Goal: Find specific page/section: Find specific page/section

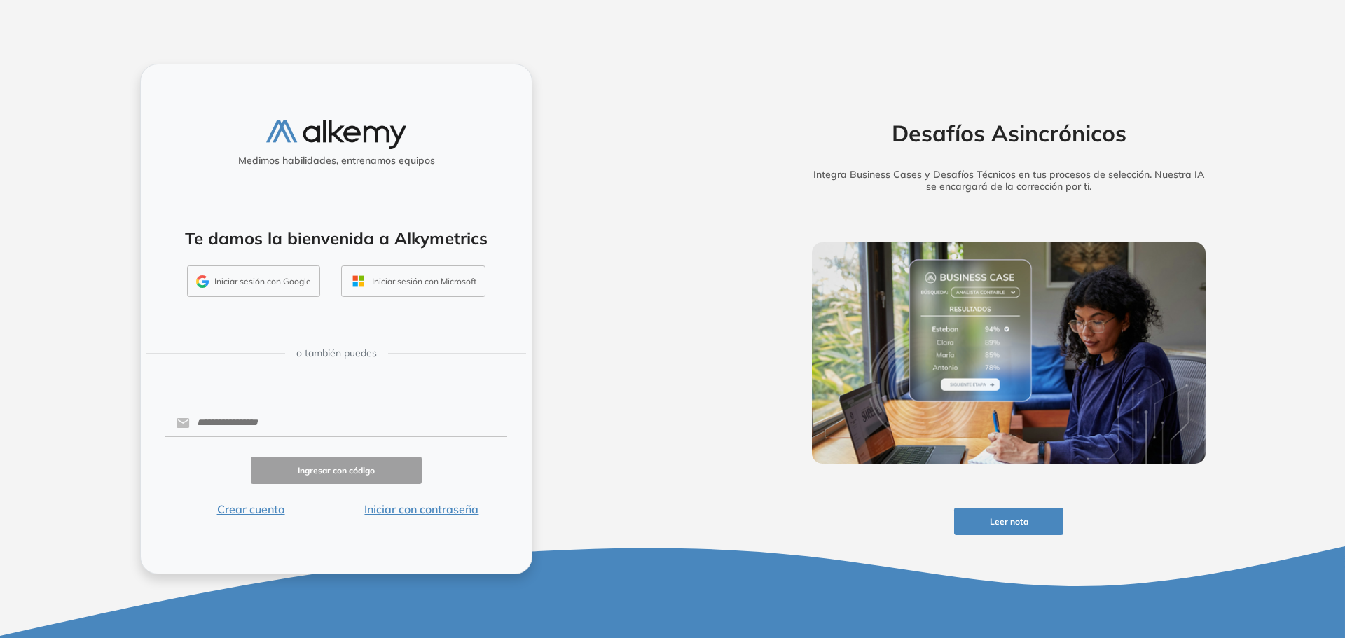
click at [458, 510] on button "Iniciar con contraseña" at bounding box center [421, 509] width 171 height 17
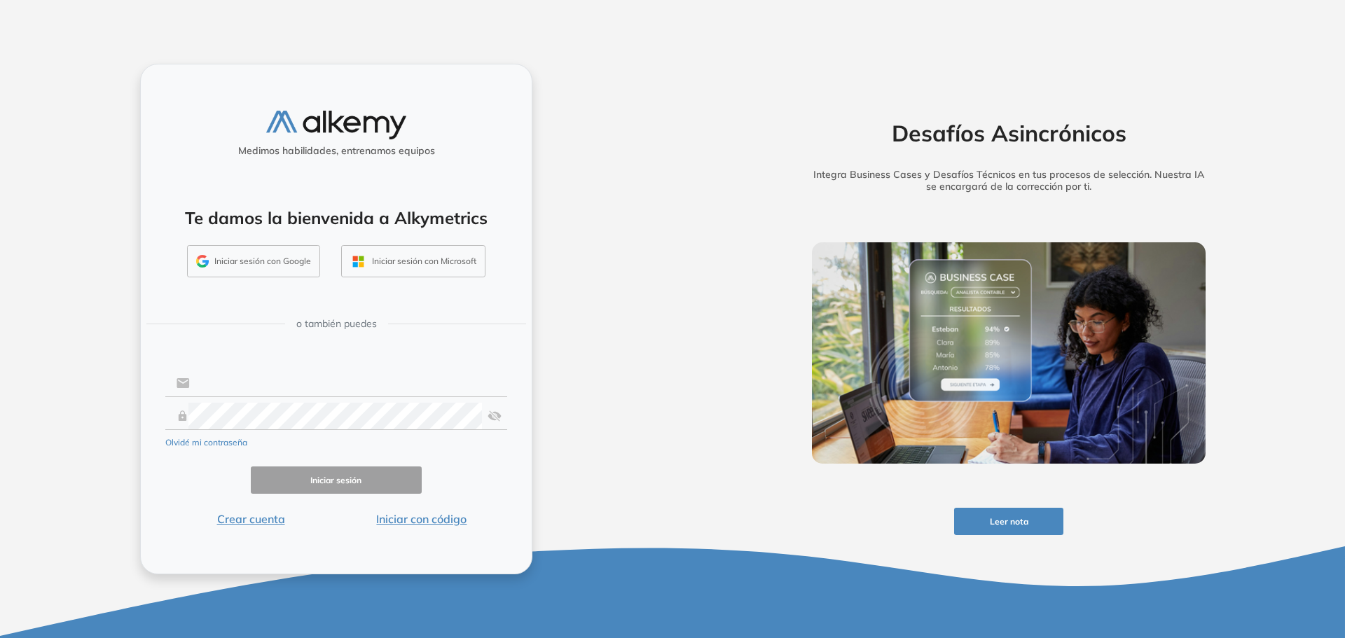
type input "**********"
click at [325, 485] on button "Iniciar sesión" at bounding box center [336, 479] width 171 height 27
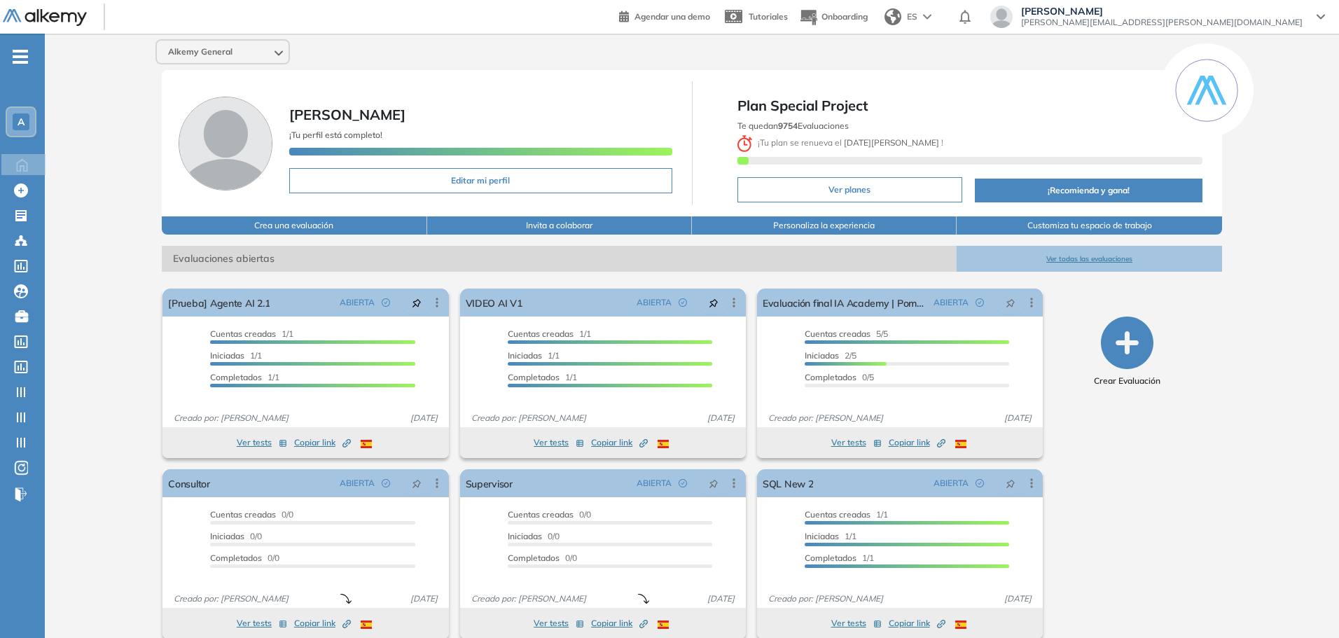
click at [229, 50] on span "Alkemy General" at bounding box center [200, 51] width 64 height 11
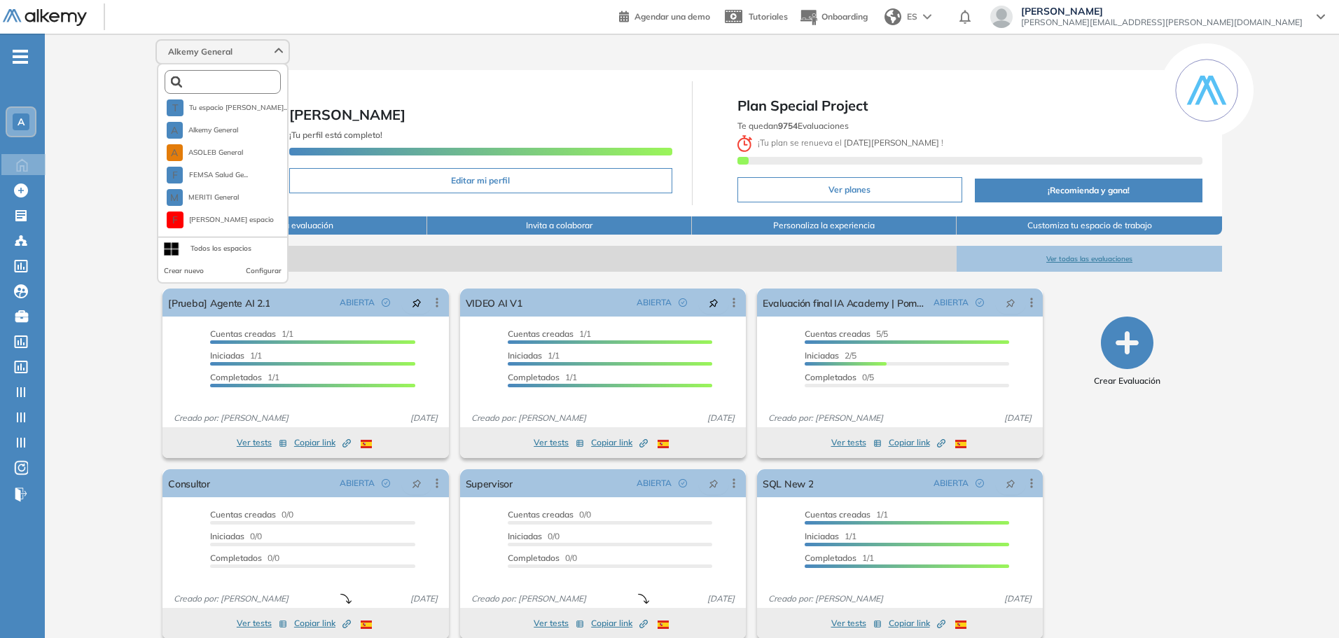
click at [229, 83] on input "text" at bounding box center [226, 82] width 88 height 11
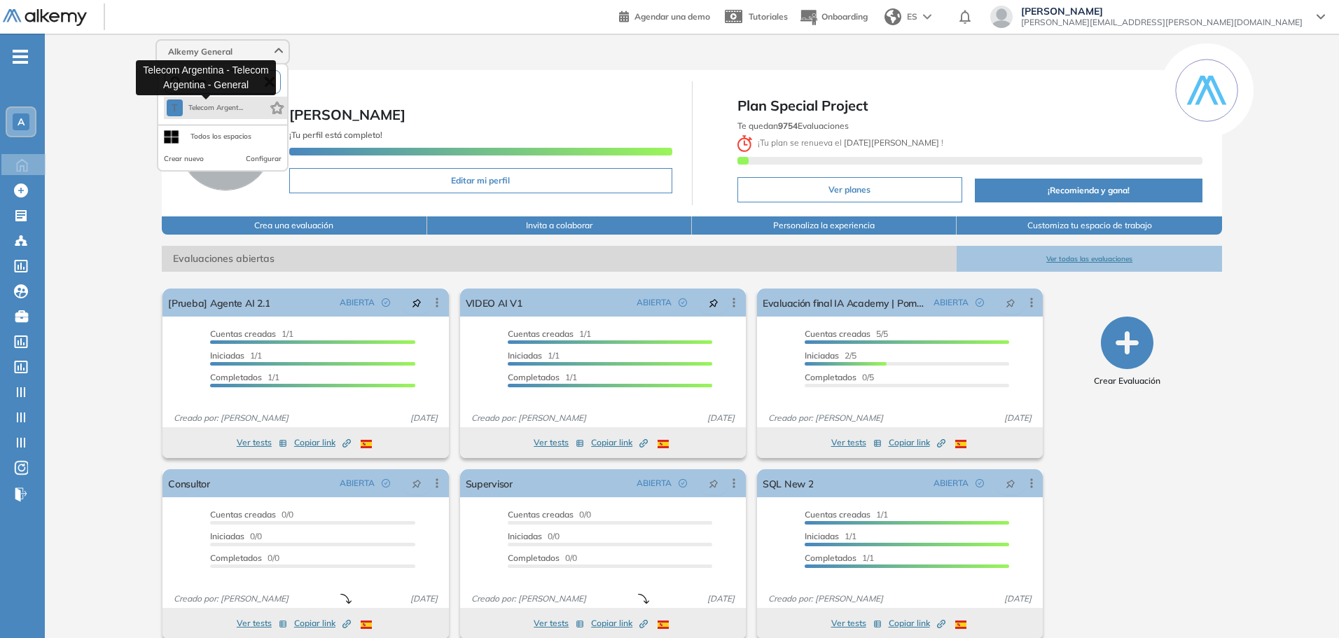
type input "*******"
click at [228, 103] on span "Telecom Argent..." at bounding box center [215, 107] width 55 height 11
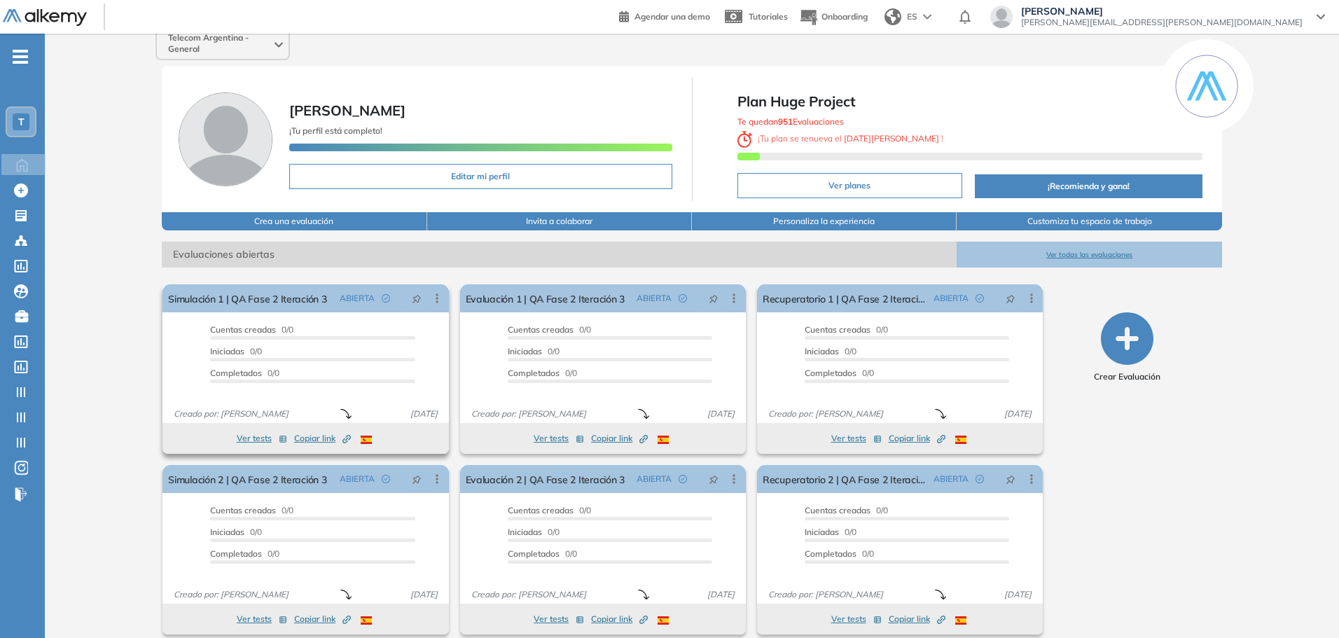
scroll to position [27, 0]
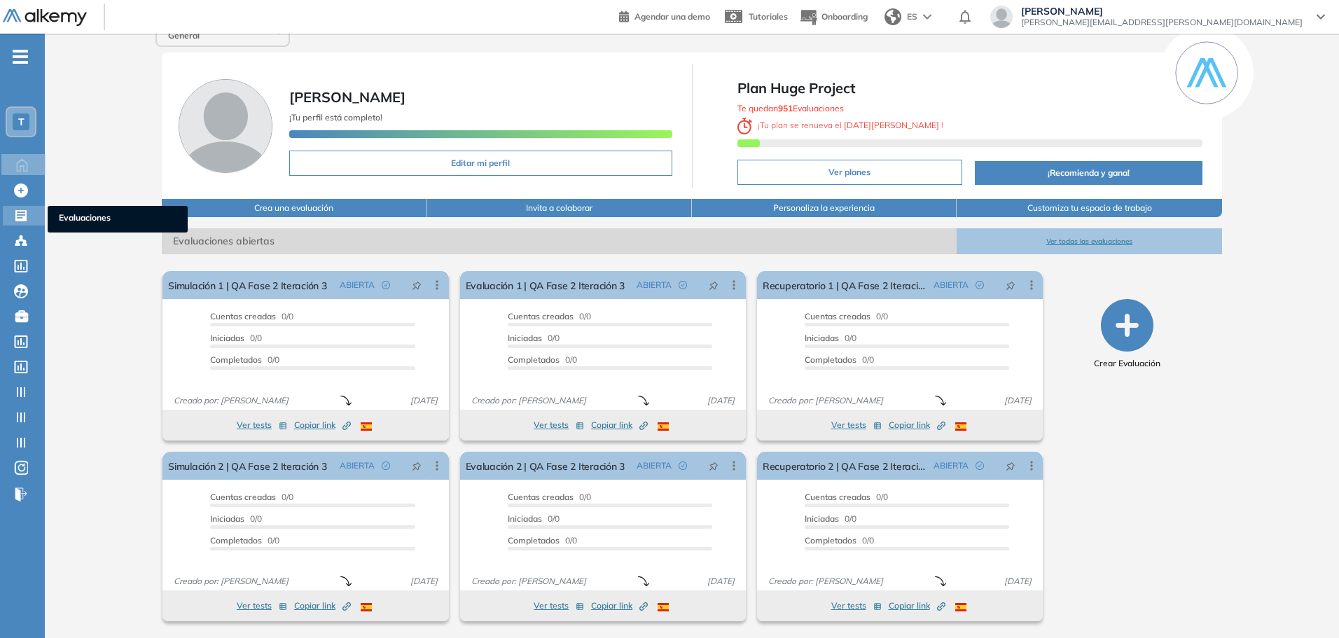
click at [26, 219] on icon at bounding box center [20, 215] width 11 height 11
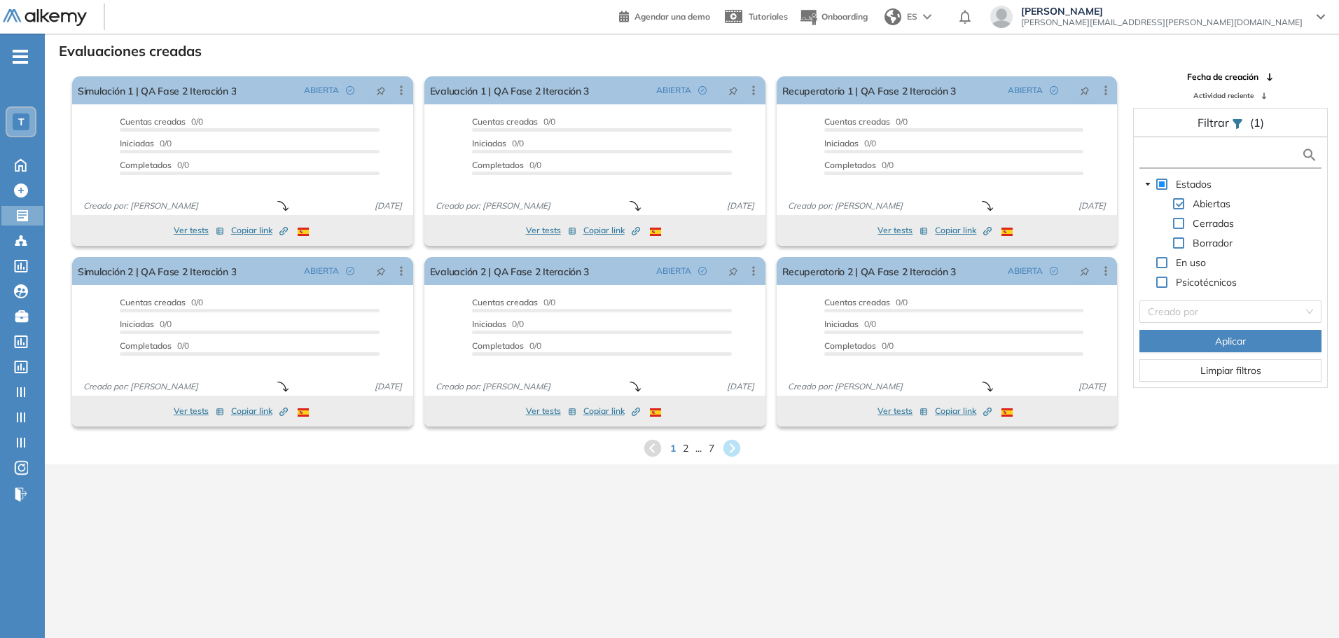
click at [1186, 149] on input "text" at bounding box center [1222, 155] width 158 height 15
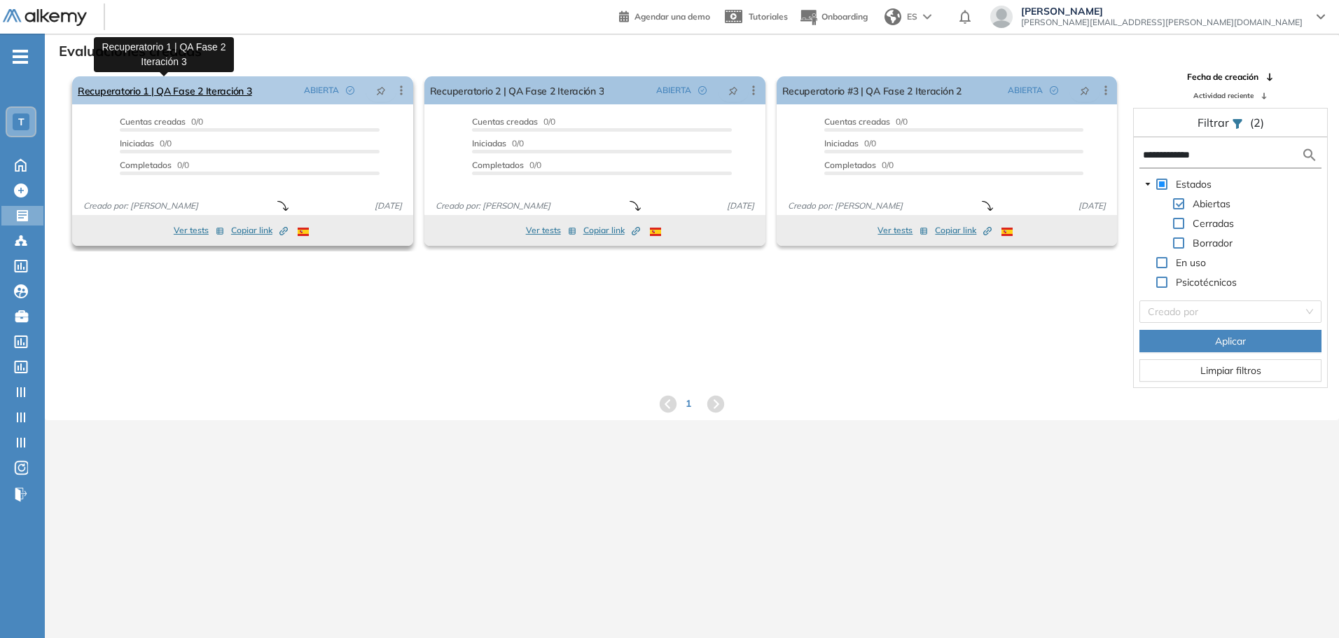
type input "**********"
click at [1178, 224] on span at bounding box center [1178, 223] width 11 height 11
click at [1179, 205] on span at bounding box center [1178, 203] width 11 height 11
click at [1203, 348] on button "Aplicar" at bounding box center [1231, 341] width 182 height 22
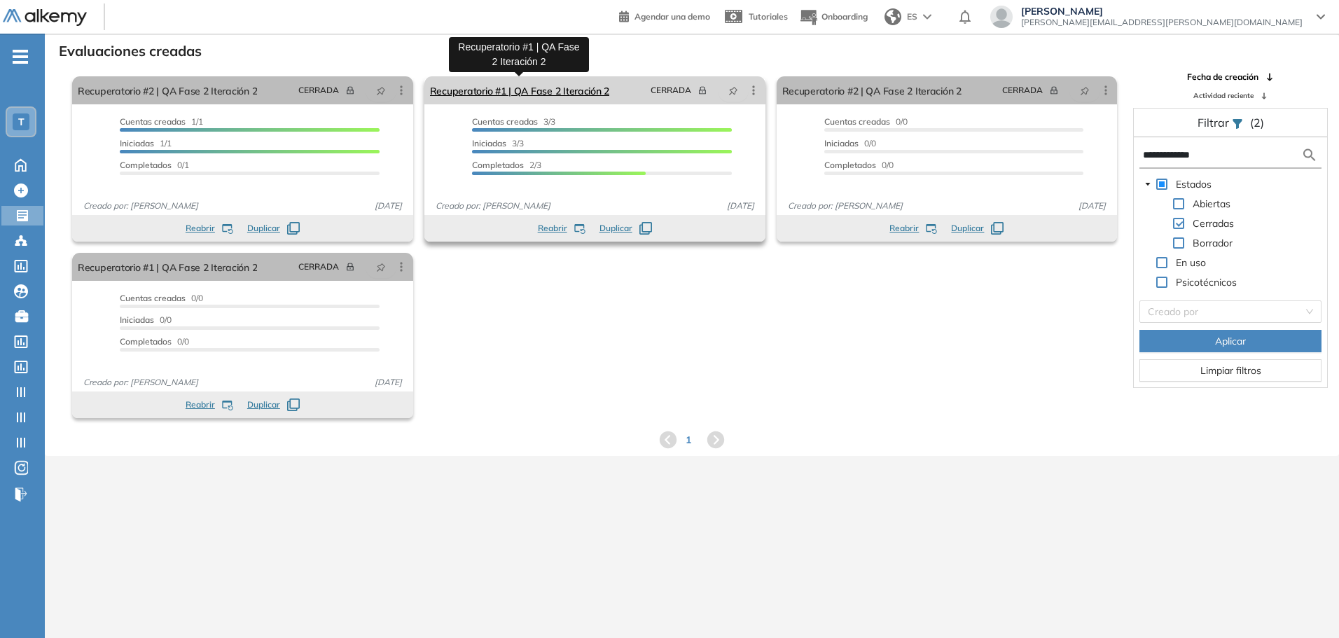
click at [597, 90] on link "Recuperatorio #1 | QA Fase 2 Iteración 2" at bounding box center [519, 90] width 179 height 28
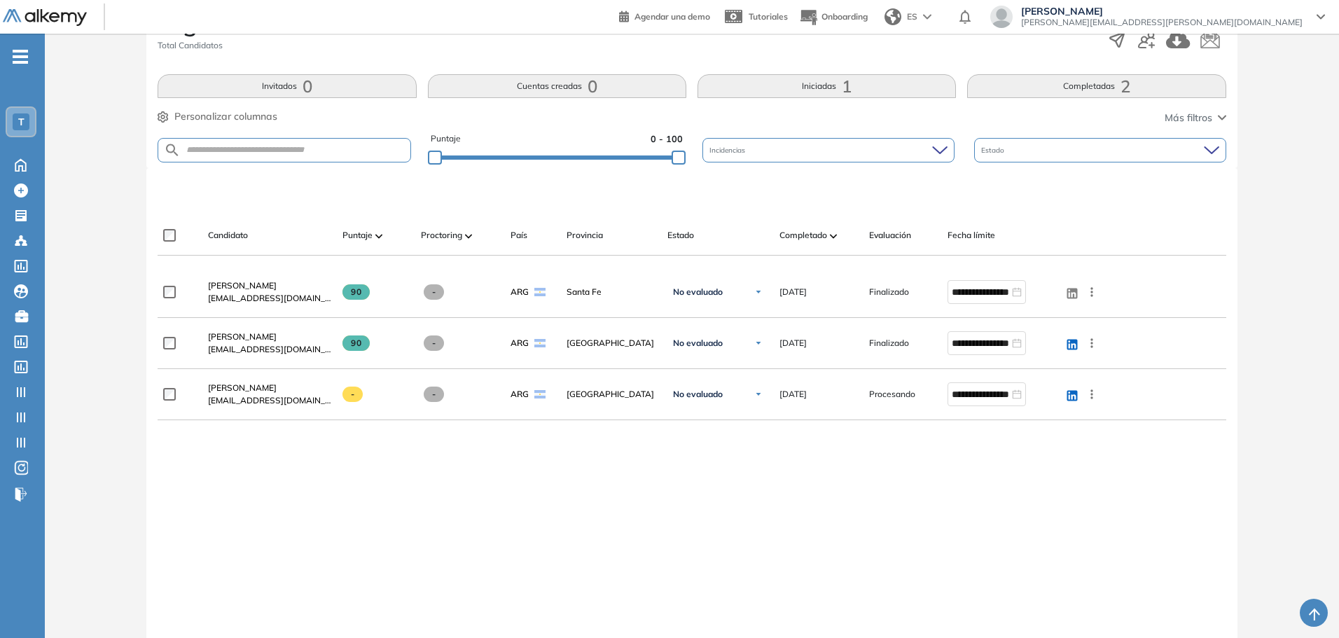
scroll to position [316, 0]
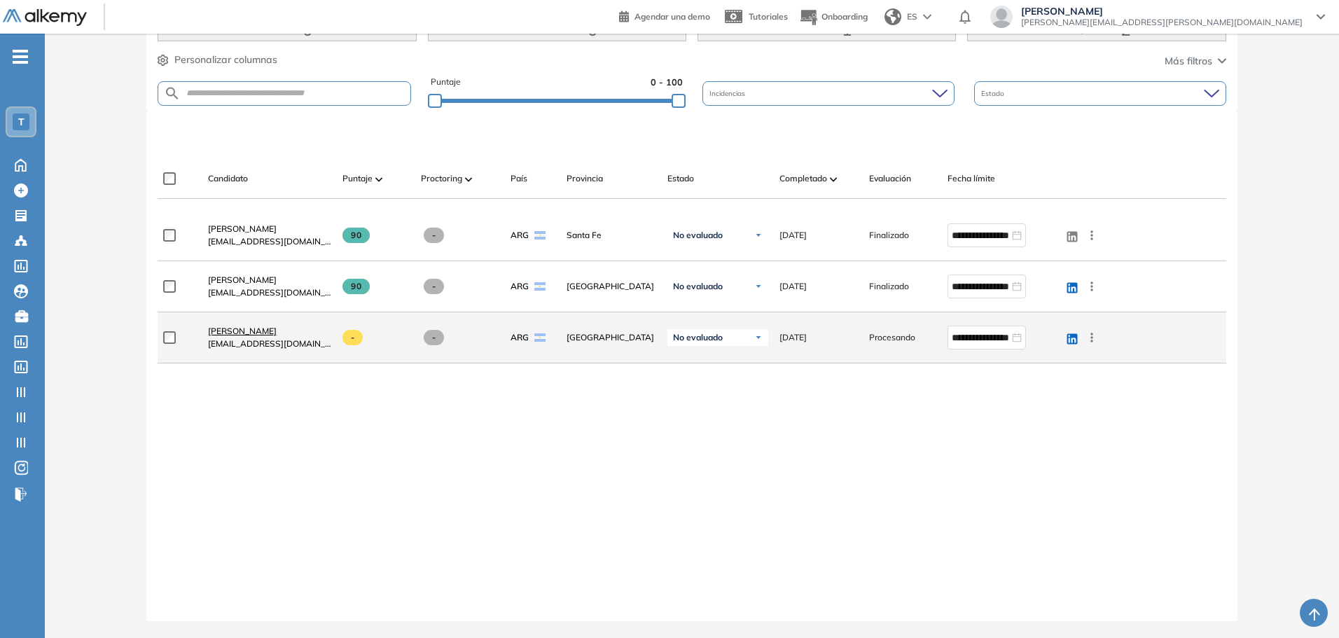
click at [277, 333] on span "[PERSON_NAME]" at bounding box center [242, 331] width 69 height 11
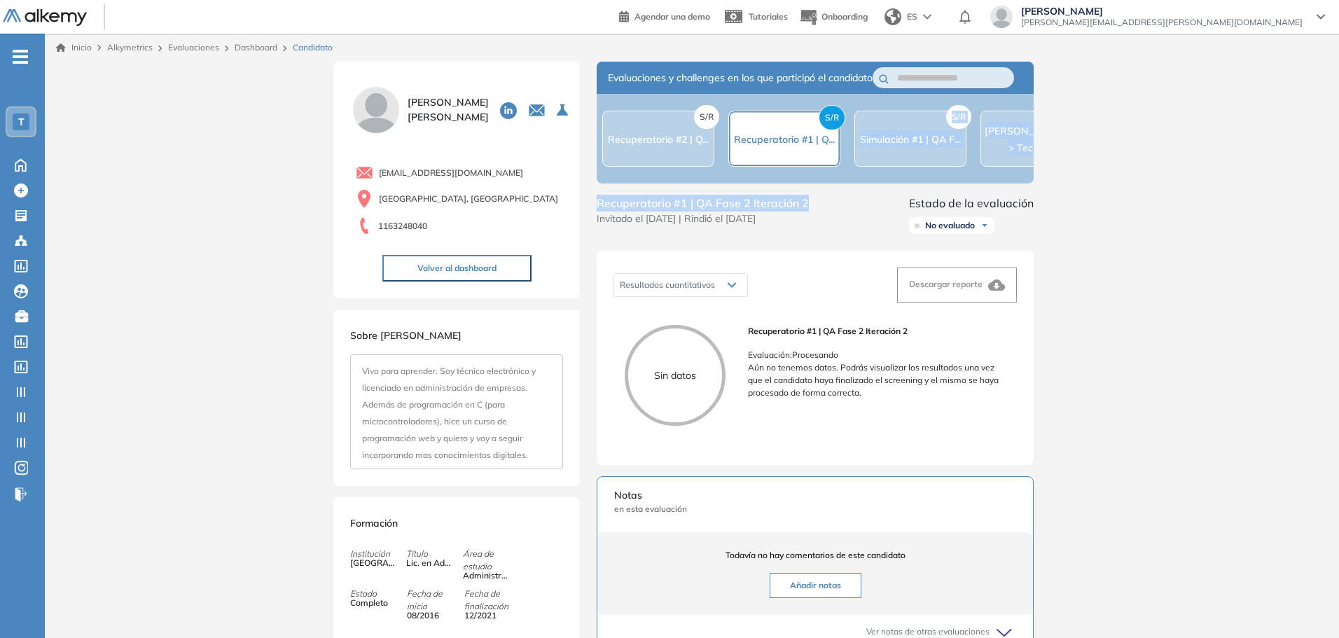
drag, startPoint x: 827, startPoint y: 198, endPoint x: 845, endPoint y: 193, distance: 18.2
click at [845, 193] on div "Evaluaciones y challenges en los que participó el candidato S/R Recuperatorio #…" at bounding box center [815, 449] width 471 height 775
click at [836, 263] on div "Evaluaciones y challenges en los que participó el candidato S/R Recuperatorio #…" at bounding box center [815, 449] width 471 height 775
drag, startPoint x: 837, startPoint y: 198, endPoint x: 871, endPoint y: 195, distance: 33.7
click at [871, 195] on div "Evaluaciones y challenges en los que participó el candidato S/R Recuperatorio #…" at bounding box center [815, 449] width 471 height 775
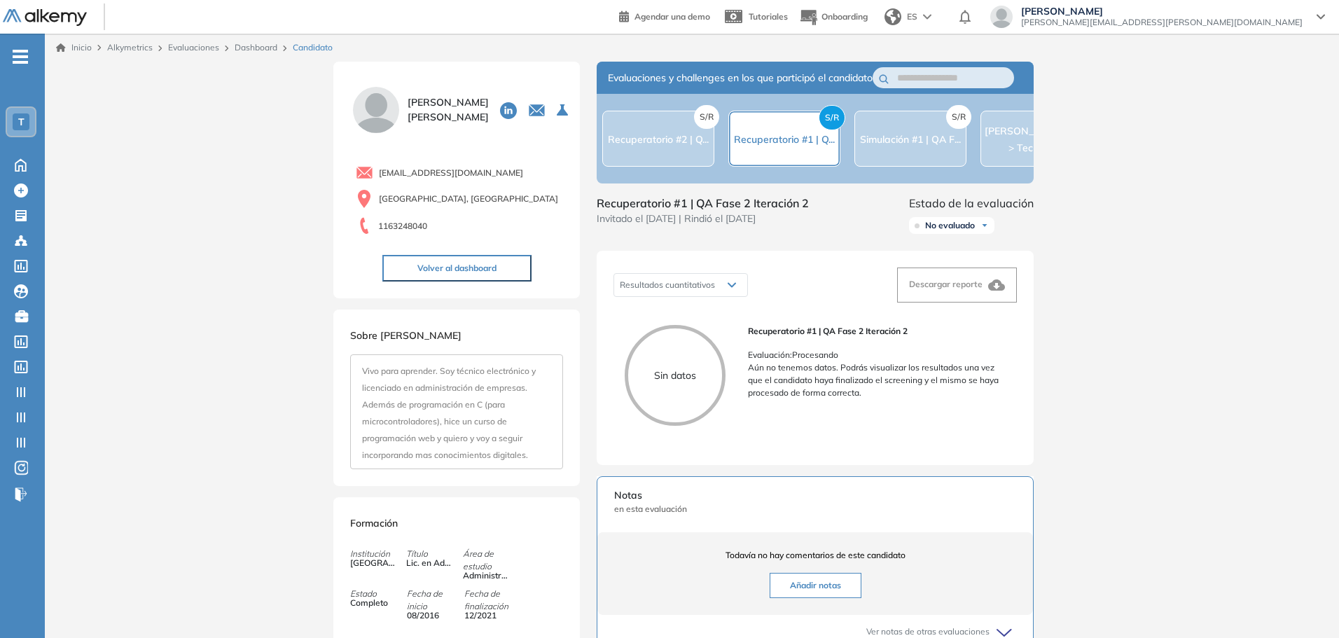
click at [867, 214] on div "Recuperatorio #1 | QA Fase 2 Iteración 2 Invitado el [DATE] | Rindió el [DATE] …" at bounding box center [815, 217] width 437 height 45
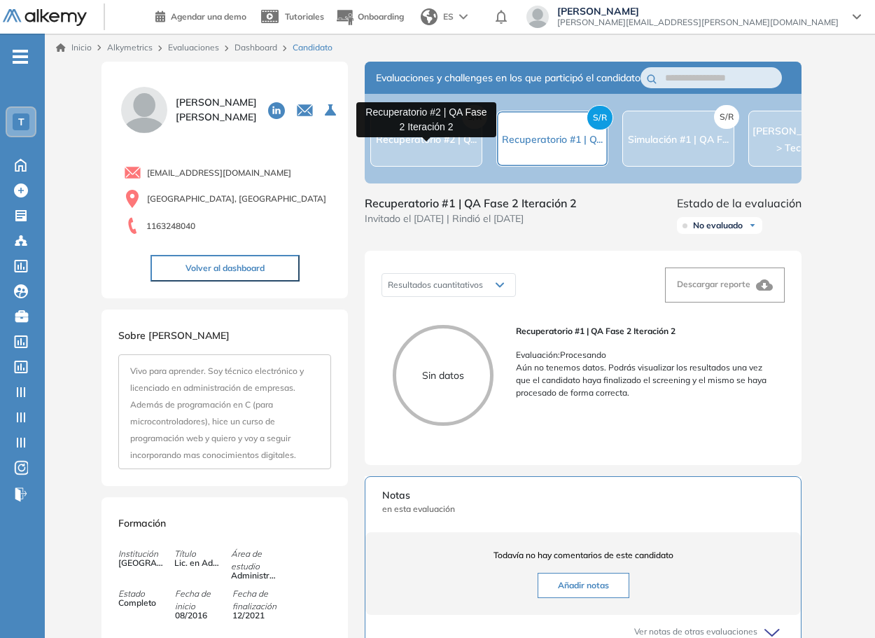
click at [460, 146] on span "Recuperatorio #2 | Q..." at bounding box center [426, 139] width 101 height 13
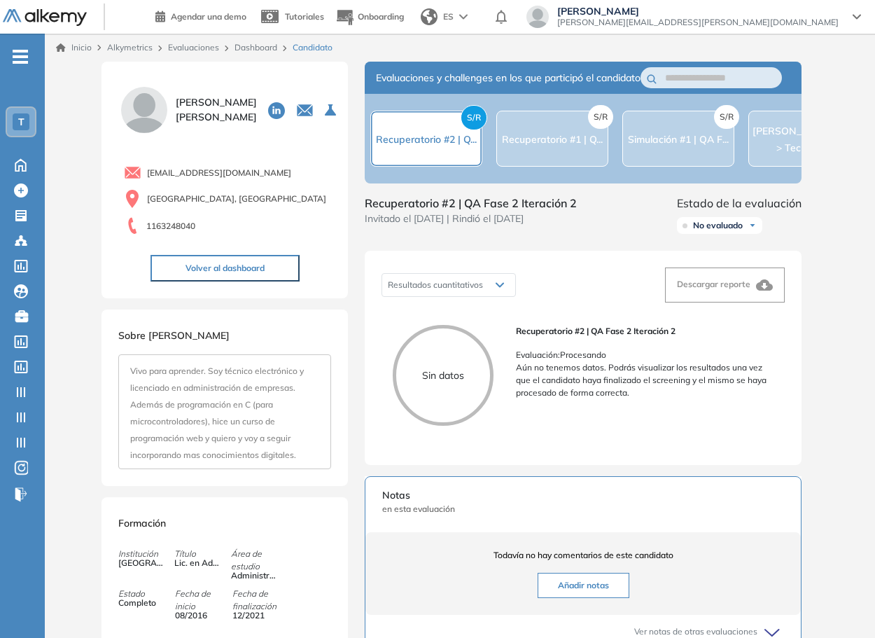
click at [90, 259] on div "Inicio Alkymetrics Evaluaciones Dashboard Candidato Duración : 00:00:00 Cantida…" at bounding box center [460, 494] width 831 height 920
click at [561, 160] on div "S/R Recuperatorio #1 | Q..." at bounding box center [553, 139] width 112 height 56
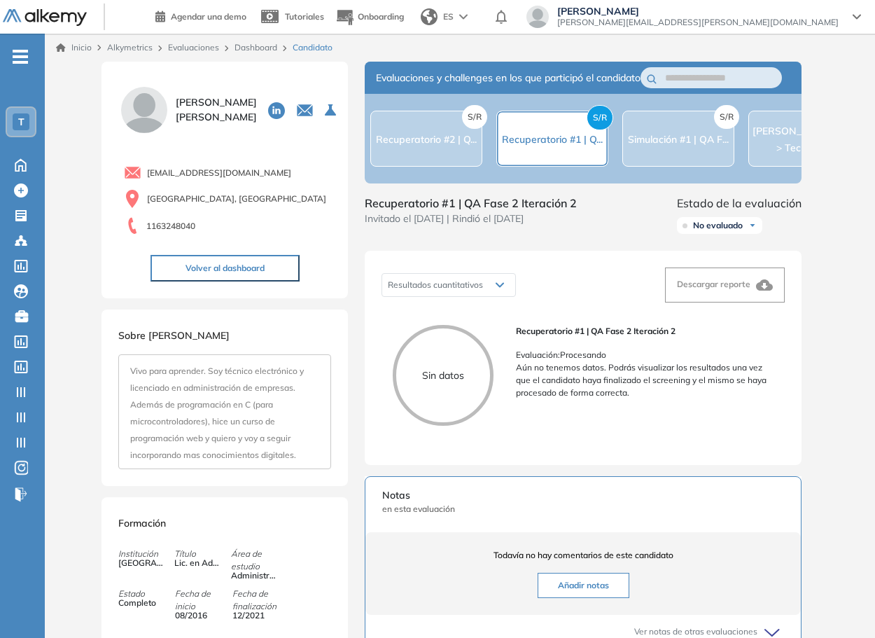
click at [454, 167] on div "S/R Recuperatorio #2 | Q..." at bounding box center [427, 139] width 112 height 56
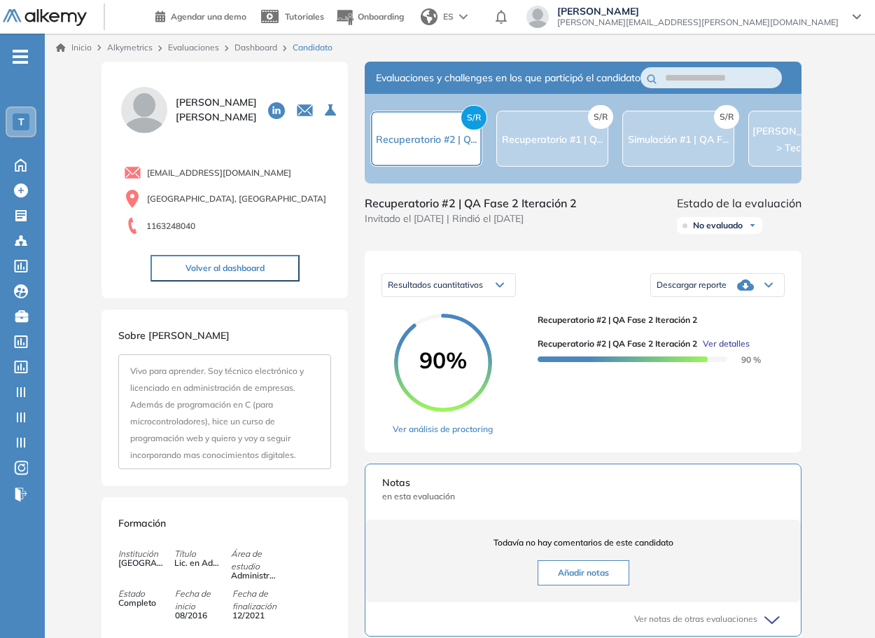
click at [529, 146] on span "Recuperatorio #1 | Q..." at bounding box center [552, 139] width 101 height 13
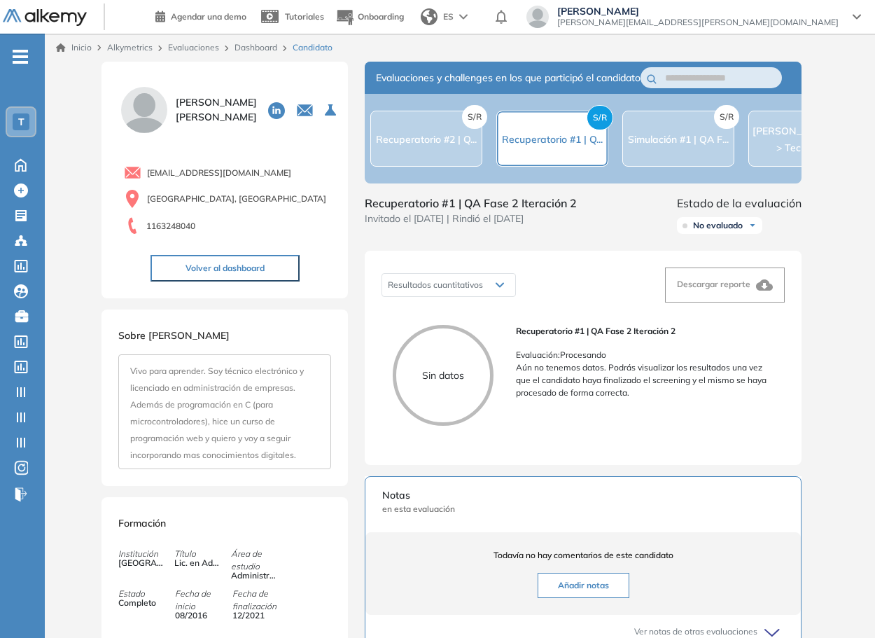
click at [412, 146] on span "Recuperatorio #2 | Q..." at bounding box center [426, 139] width 101 height 13
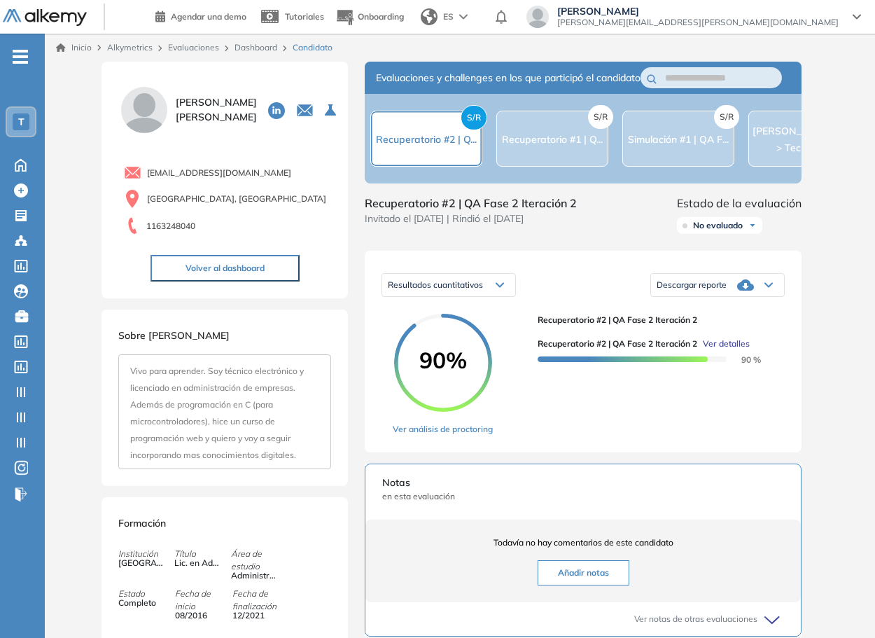
click at [535, 147] on div "S/R Recuperatorio #1 | Q..." at bounding box center [552, 138] width 101 height 17
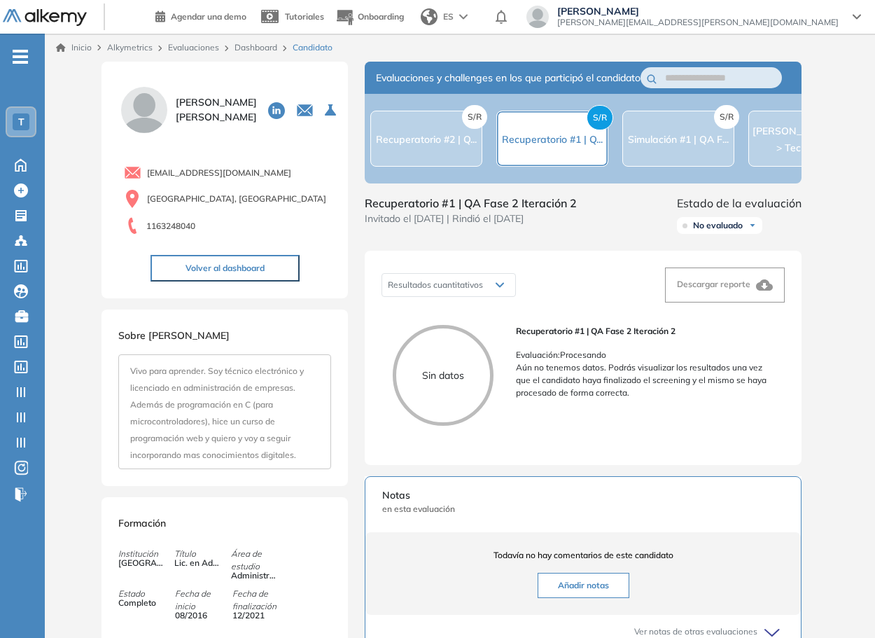
click at [72, 289] on div "Inicio Alkymetrics Evaluaciones Dashboard Candidato Duración : 00:00:00 Cantida…" at bounding box center [460, 494] width 831 height 920
click at [649, 155] on div "S/R Simulación #1 | QA F..." at bounding box center [679, 139] width 112 height 56
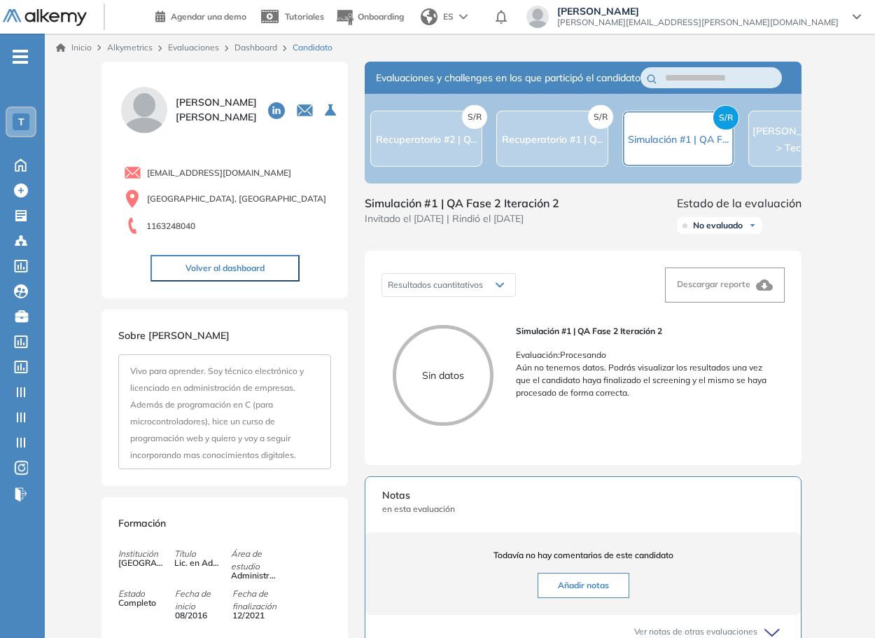
click at [570, 162] on div "S/R Recuperatorio #1 | Q..." at bounding box center [553, 139] width 112 height 56
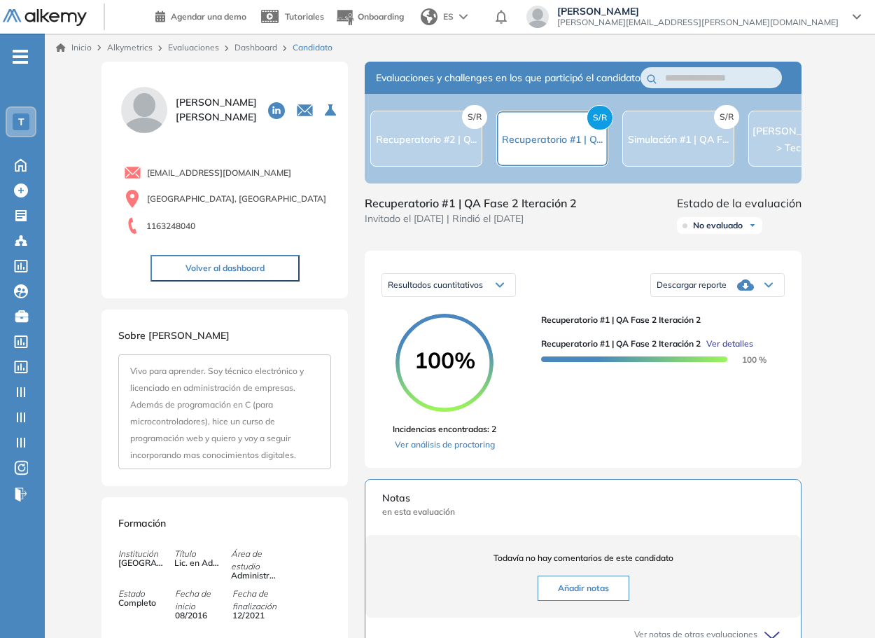
click at [434, 158] on div "S/R Recuperatorio #2 | Q..." at bounding box center [427, 139] width 112 height 56
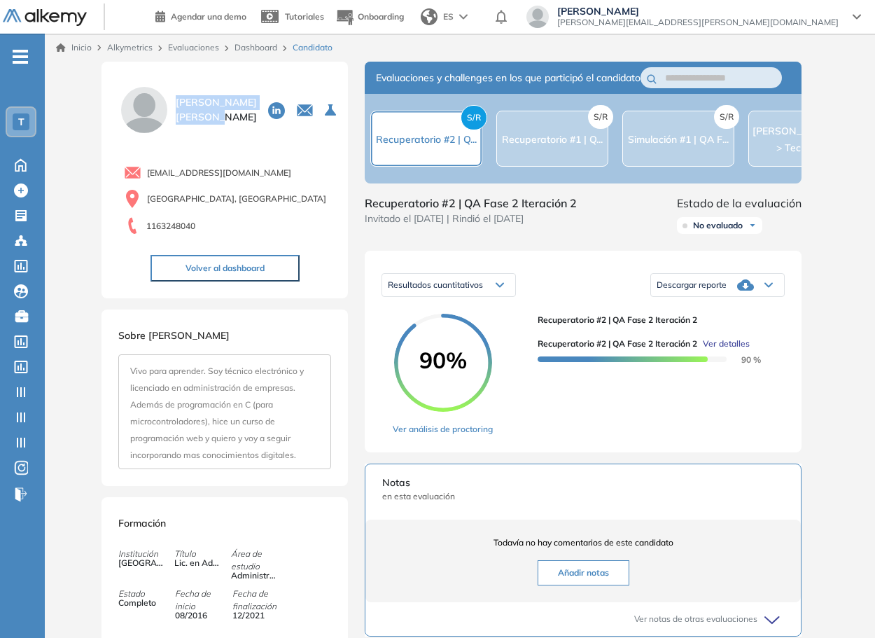
drag, startPoint x: 237, startPoint y: 126, endPoint x: 175, endPoint y: 88, distance: 72.3
click at [175, 88] on div "[PERSON_NAME] 0 . Simulación 2 | QA Fase 2 Iteración 3 1 . Simulación 1 | QA Fa…" at bounding box center [224, 110] width 213 height 52
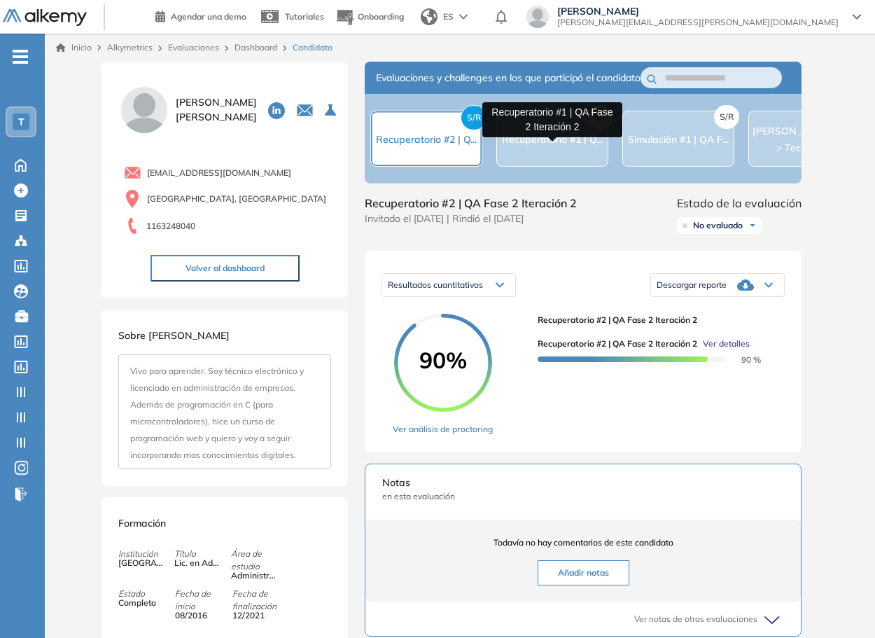
click at [558, 146] on span "Recuperatorio #1 | Q..." at bounding box center [552, 139] width 101 height 13
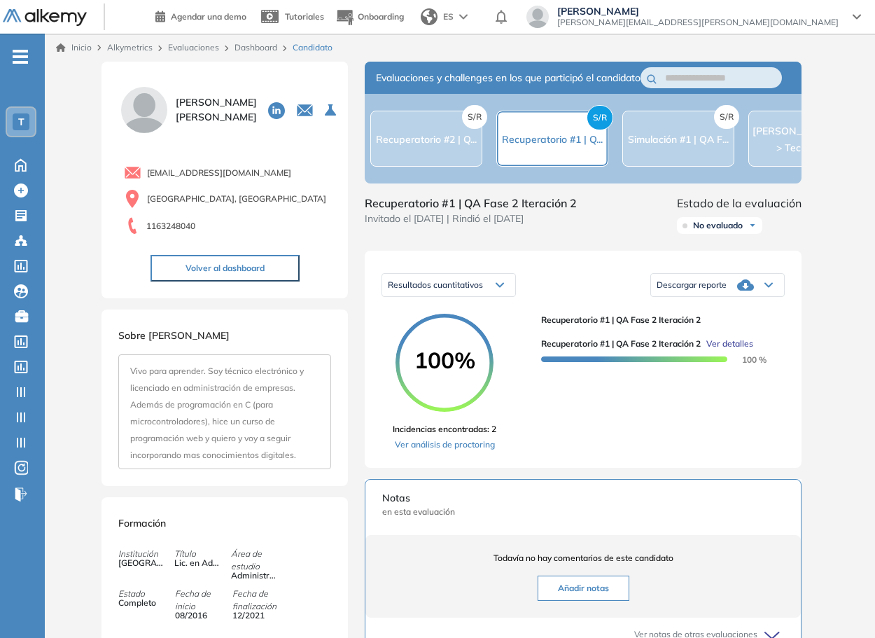
click at [455, 165] on div "S/R Recuperatorio #2 | Q..." at bounding box center [427, 139] width 112 height 56
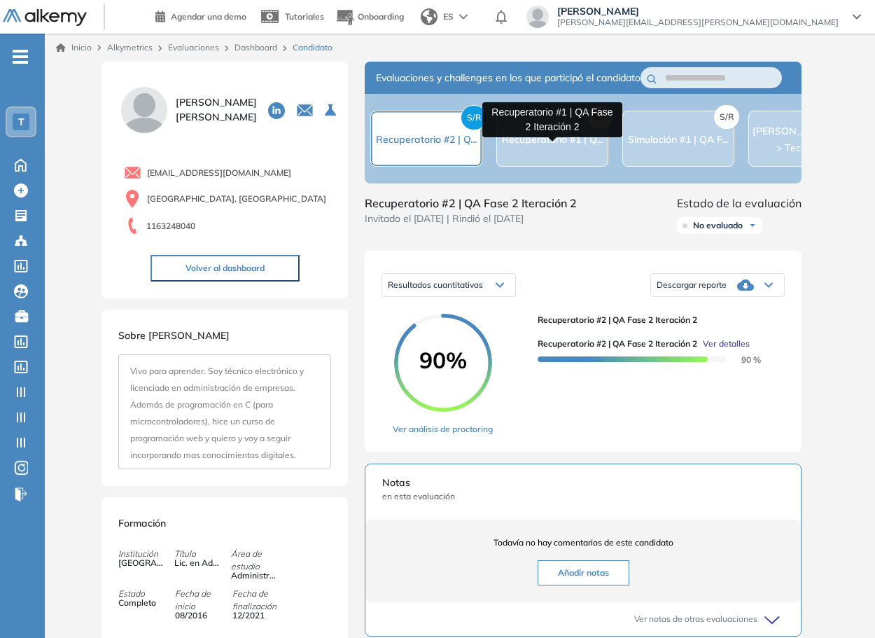
click at [547, 144] on span "Recuperatorio #1 | Q..." at bounding box center [552, 139] width 101 height 13
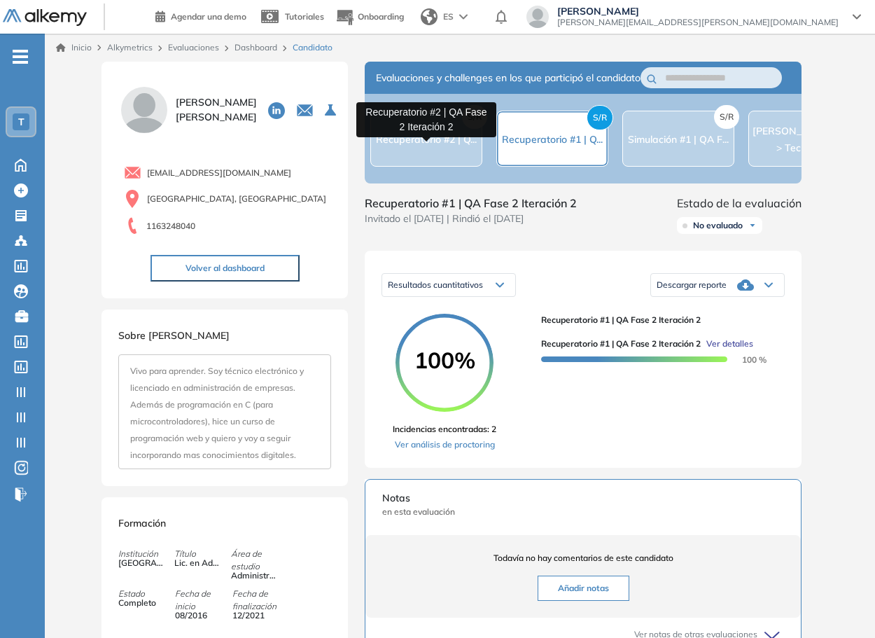
click at [398, 141] on span "Recuperatorio #2 | Q..." at bounding box center [426, 139] width 101 height 13
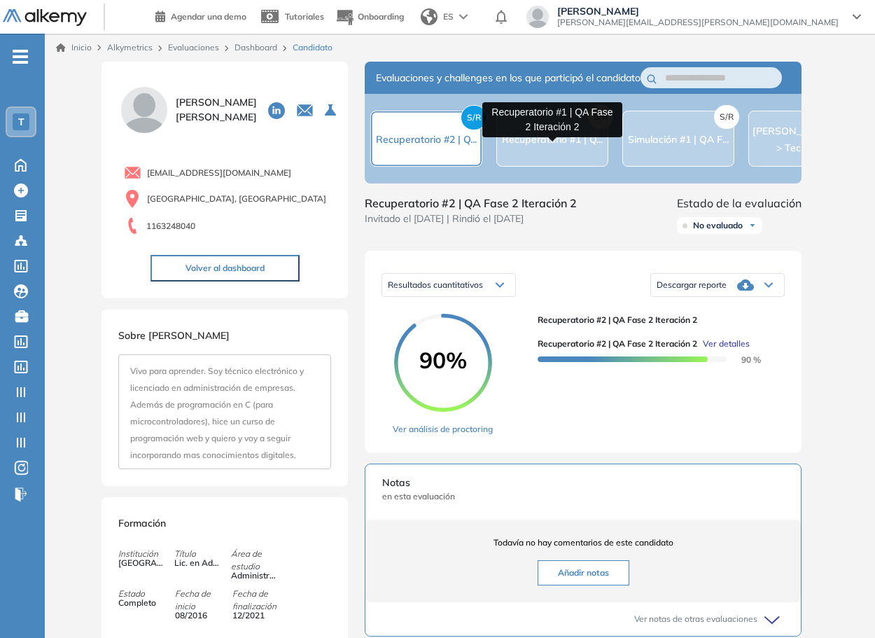
click at [563, 144] on span "Recuperatorio #1 | Q..." at bounding box center [552, 139] width 101 height 13
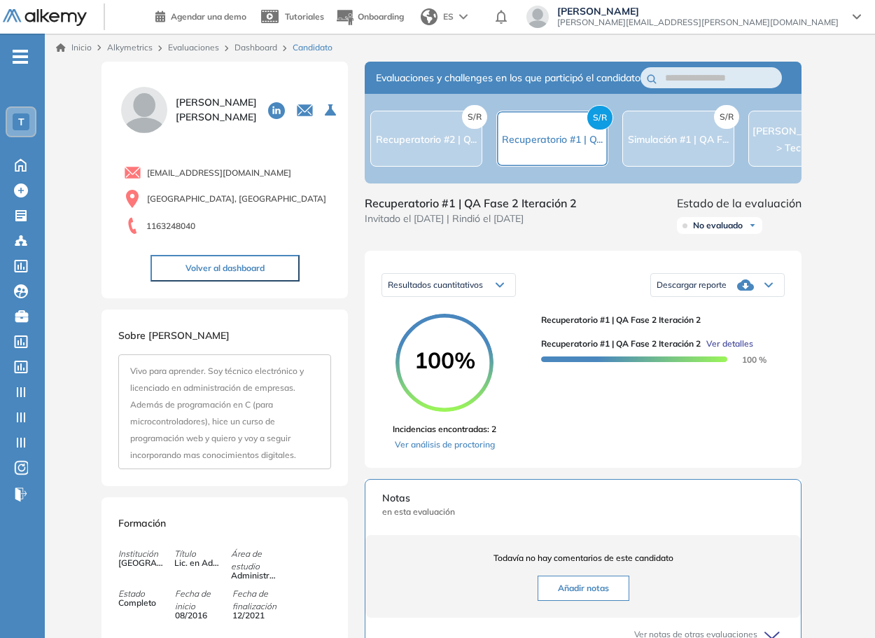
click at [462, 451] on link "Ver análisis de proctoring" at bounding box center [445, 444] width 104 height 13
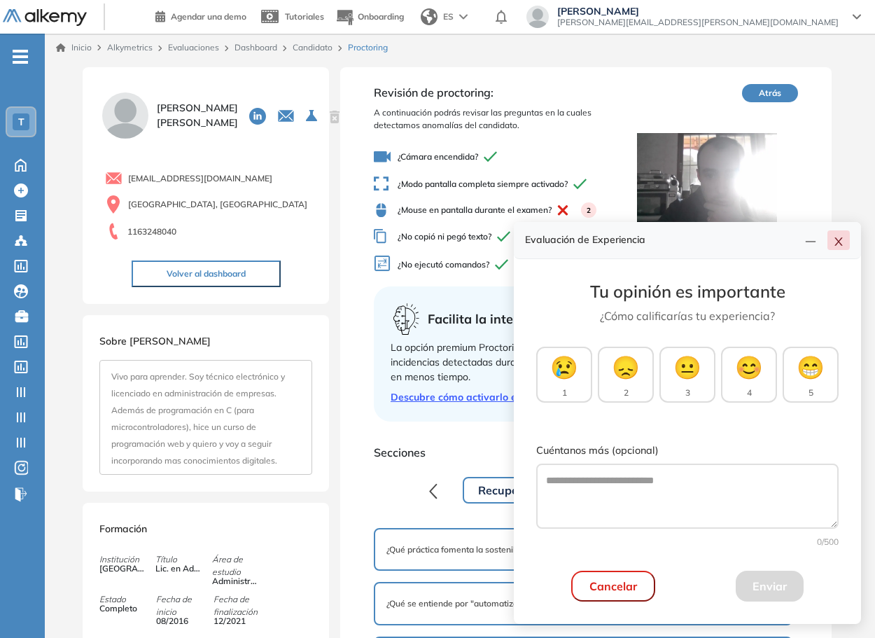
click at [840, 242] on icon "close" at bounding box center [838, 241] width 11 height 11
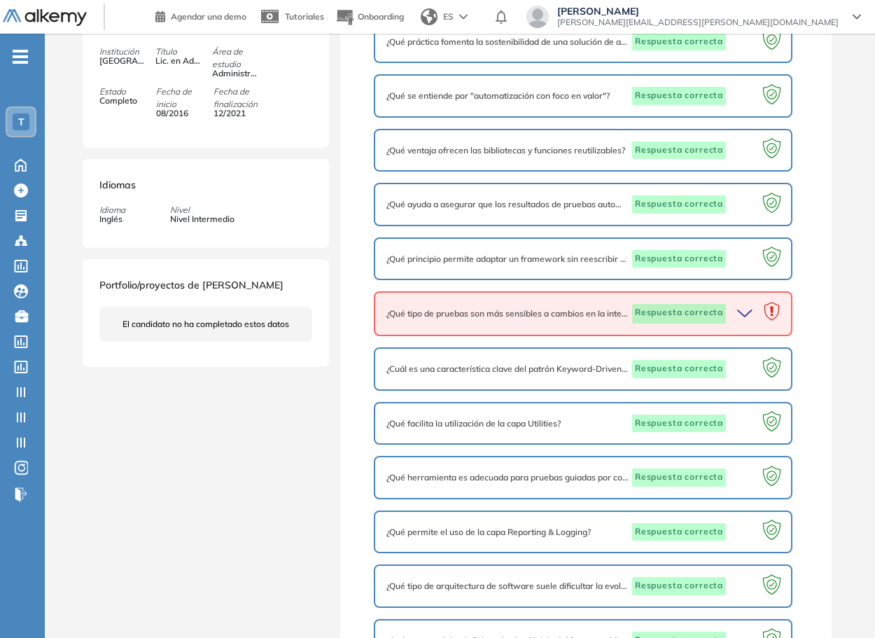
scroll to position [498, 0]
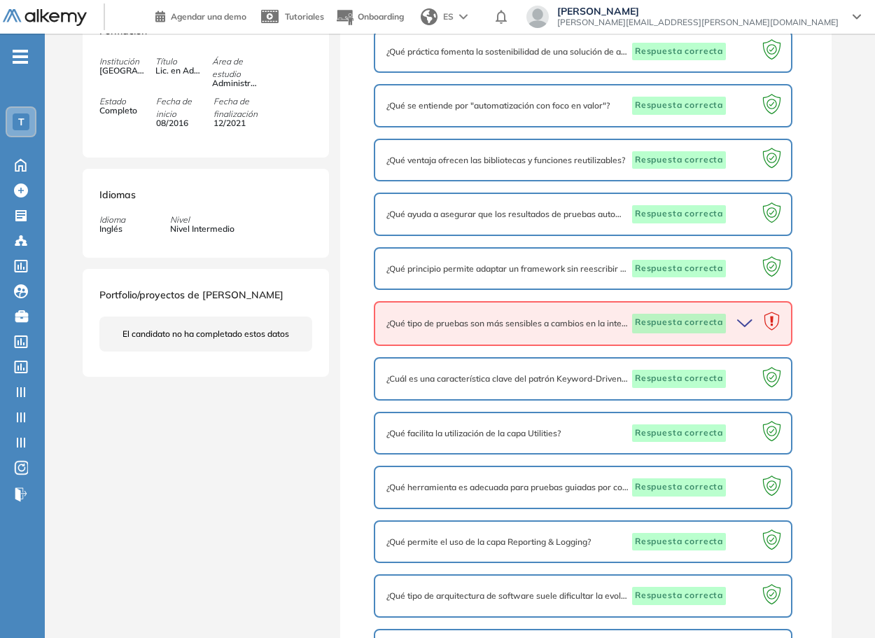
click at [746, 319] on icon "button" at bounding box center [748, 324] width 20 height 20
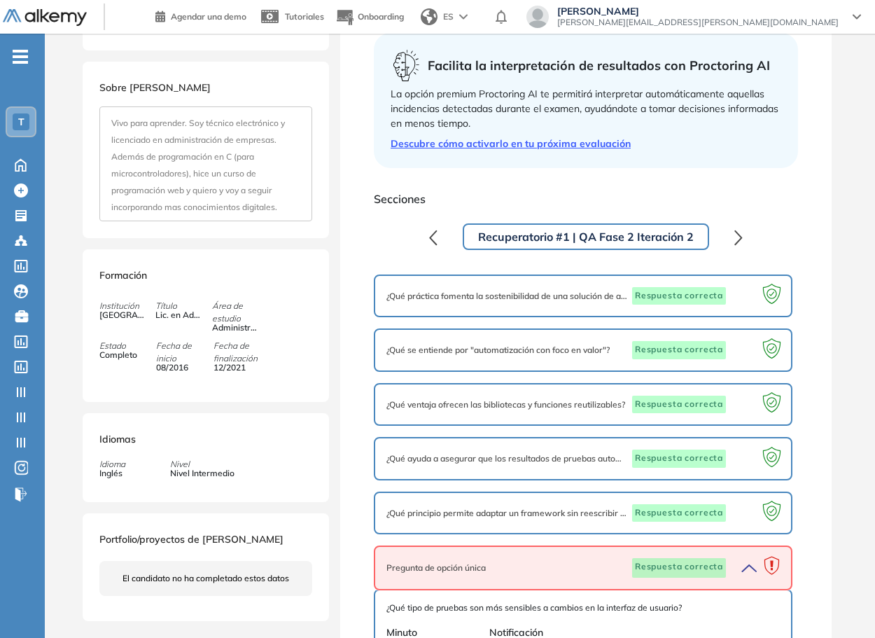
scroll to position [0, 0]
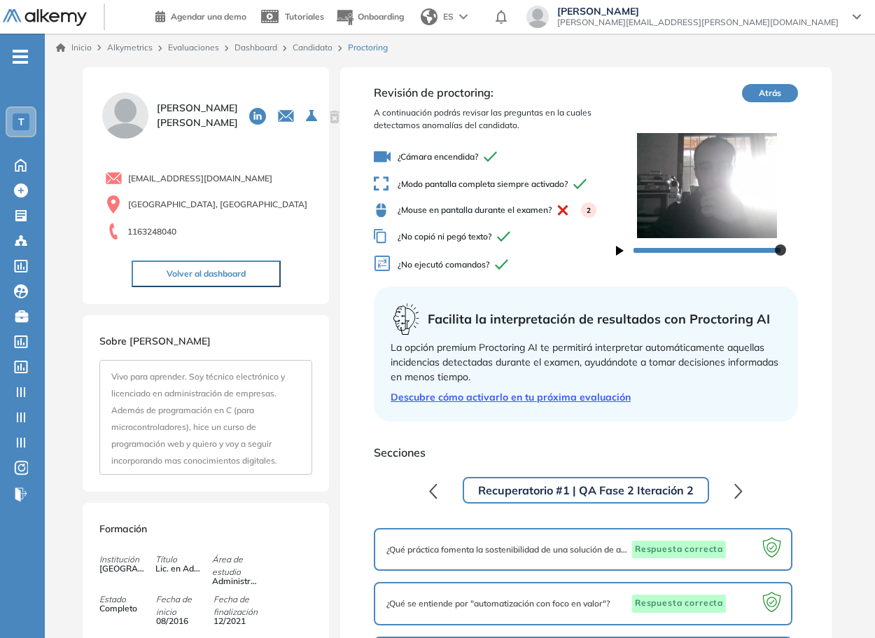
click at [310, 49] on link "Candidato" at bounding box center [313, 47] width 40 height 11
